Goal: Task Accomplishment & Management: Manage account settings

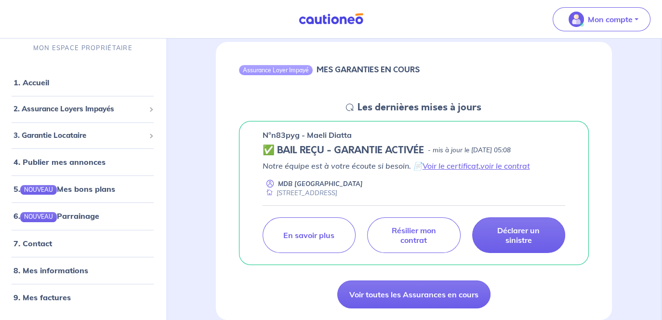
scroll to position [92, 0]
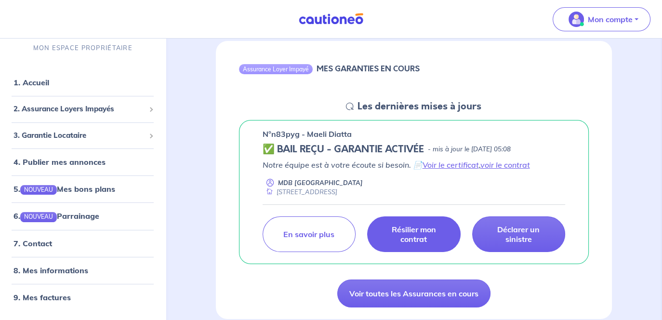
click at [400, 231] on p "Résilier mon contrat" at bounding box center [413, 233] width 69 height 19
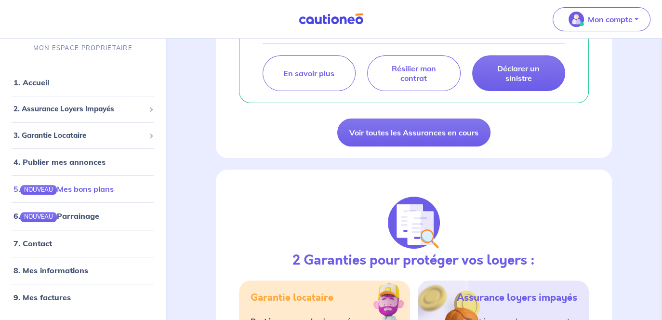
scroll to position [256, 0]
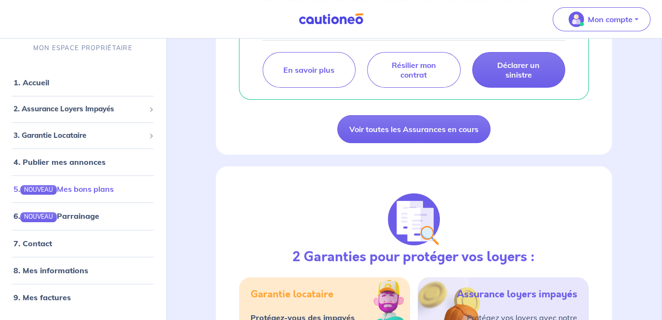
click at [114, 193] on link "5. NOUVEAU Mes bons plans" at bounding box center [63, 189] width 100 height 10
click at [33, 248] on link "7. Contact" at bounding box center [32, 243] width 38 height 10
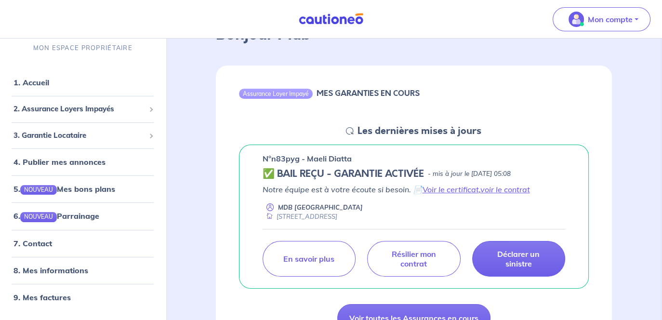
scroll to position [68, 0]
click at [500, 187] on link "voir le contrat" at bounding box center [505, 189] width 50 height 10
drag, startPoint x: 307, startPoint y: 156, endPoint x: 351, endPoint y: 156, distance: 44.3
click at [351, 156] on div "n°n83pyg - Maeli Diatta" at bounding box center [413, 158] width 303 height 12
click at [274, 157] on p "n°n83pyg - Maeli Diatta" at bounding box center [306, 158] width 89 height 12
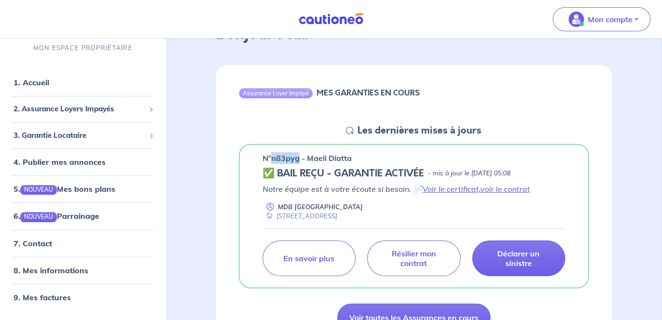
drag, startPoint x: 271, startPoint y: 159, endPoint x: 298, endPoint y: 159, distance: 27.0
click at [298, 159] on p "n°n83pyg - Maeli Diatta" at bounding box center [306, 158] width 89 height 12
copy p "n83pyg"
drag, startPoint x: 306, startPoint y: 158, endPoint x: 355, endPoint y: 149, distance: 49.9
click at [355, 149] on div "n°n83pyg - Maeli Diatta ✅ BAIL REÇU - GARANTIE ACTIVÉE - mis à jour le [DATE] 0…" at bounding box center [414, 216] width 350 height 144
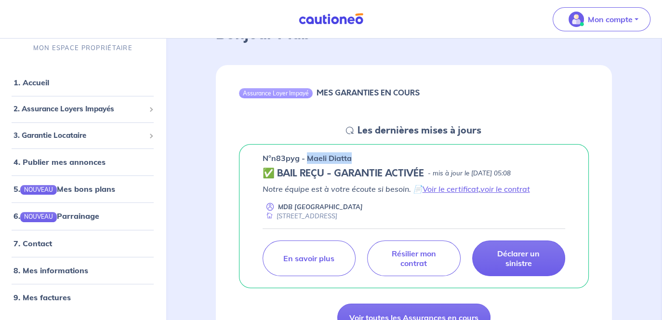
copy p "[PERSON_NAME]"
